Goal: Transaction & Acquisition: Subscribe to service/newsletter

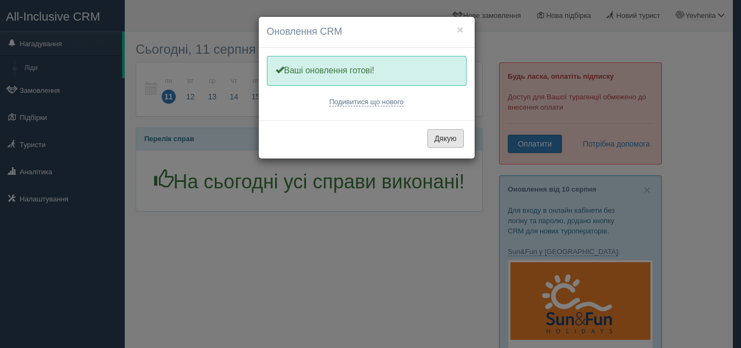
click at [437, 144] on button "Дякую" at bounding box center [445, 138] width 36 height 18
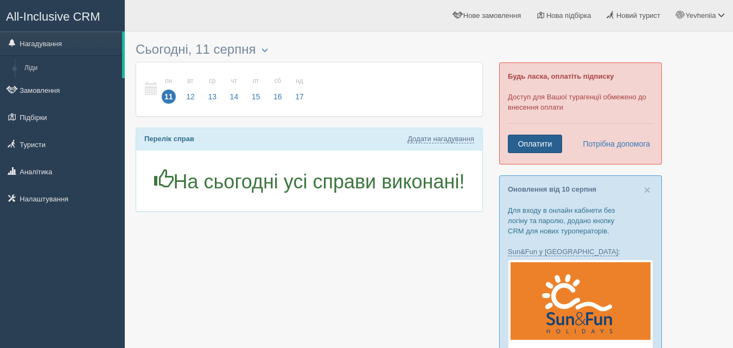
click at [525, 149] on link "Оплатити" at bounding box center [535, 144] width 54 height 18
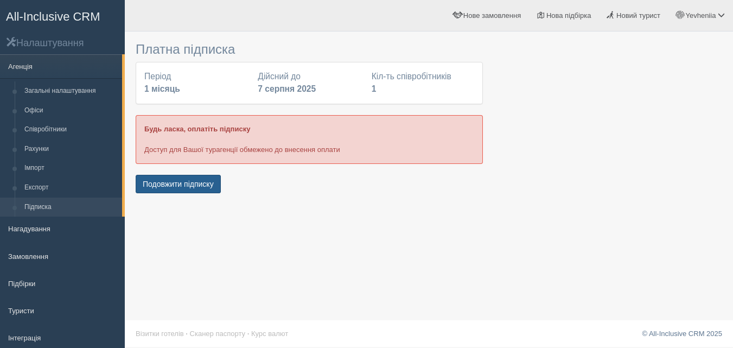
click at [171, 181] on button "Подовжити підписку" at bounding box center [178, 184] width 85 height 18
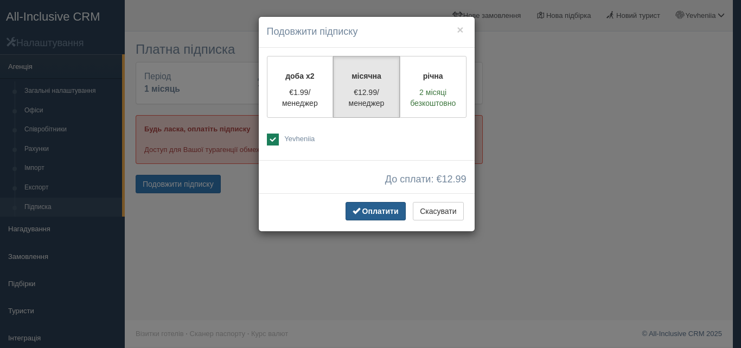
click at [356, 214] on span "button" at bounding box center [357, 211] width 8 height 8
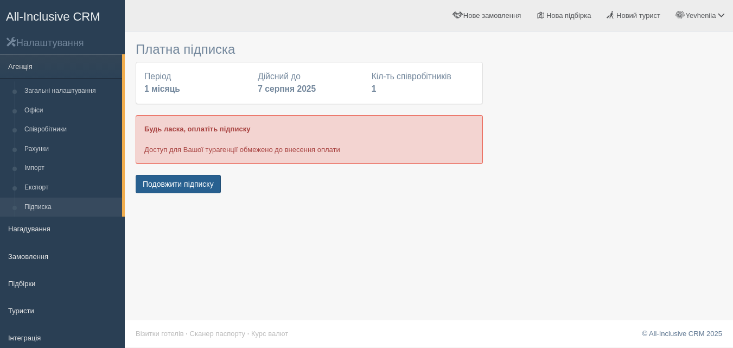
click at [168, 187] on button "Подовжити підписку" at bounding box center [178, 184] width 85 height 18
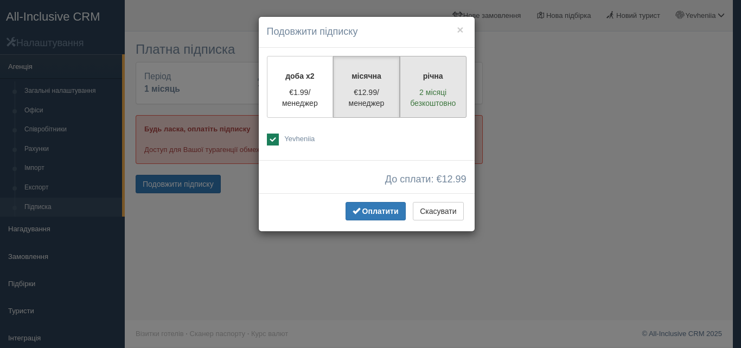
click at [440, 76] on p "річна" at bounding box center [433, 76] width 53 height 11
radio input "true"
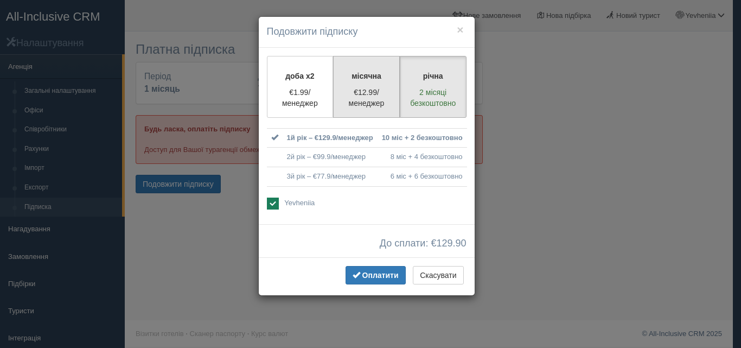
click at [381, 87] on p "€12.99/менеджер" at bounding box center [366, 98] width 53 height 22
radio input "true"
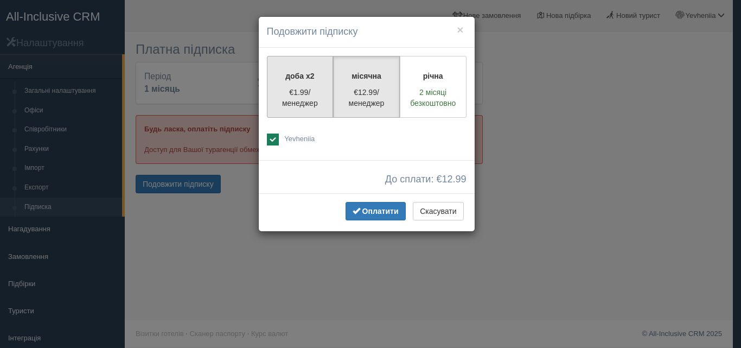
click at [303, 116] on label "доба x2 €1.99/менеджер" at bounding box center [300, 87] width 67 height 62
radio input "true"
click at [350, 101] on p "€12.99/менеджер" at bounding box center [366, 98] width 53 height 22
radio input "true"
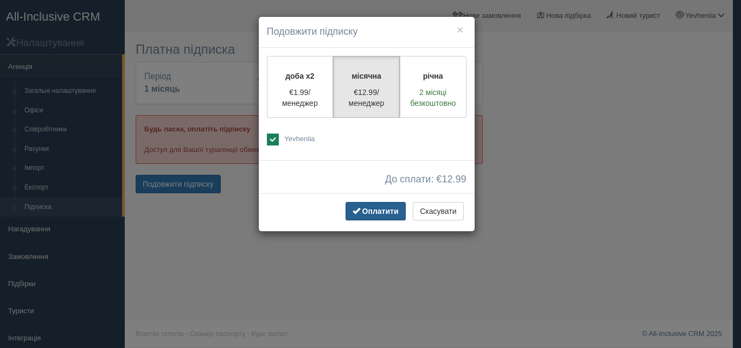
click at [364, 207] on span "Оплатити" at bounding box center [380, 211] width 36 height 9
